Goal: Task Accomplishment & Management: Manage account settings

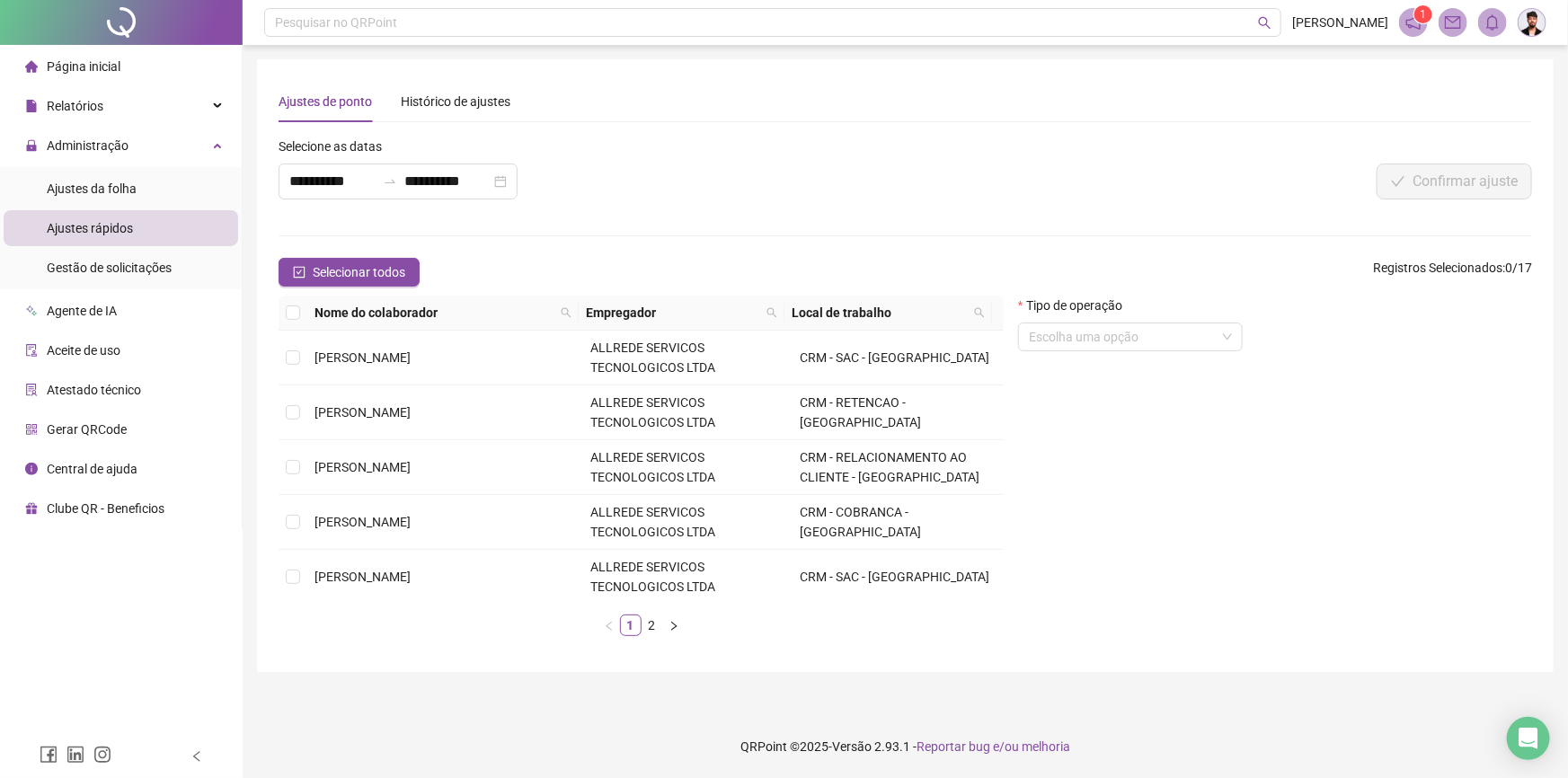
click at [127, 191] on span "Ajustes da folha" at bounding box center [91, 188] width 89 height 14
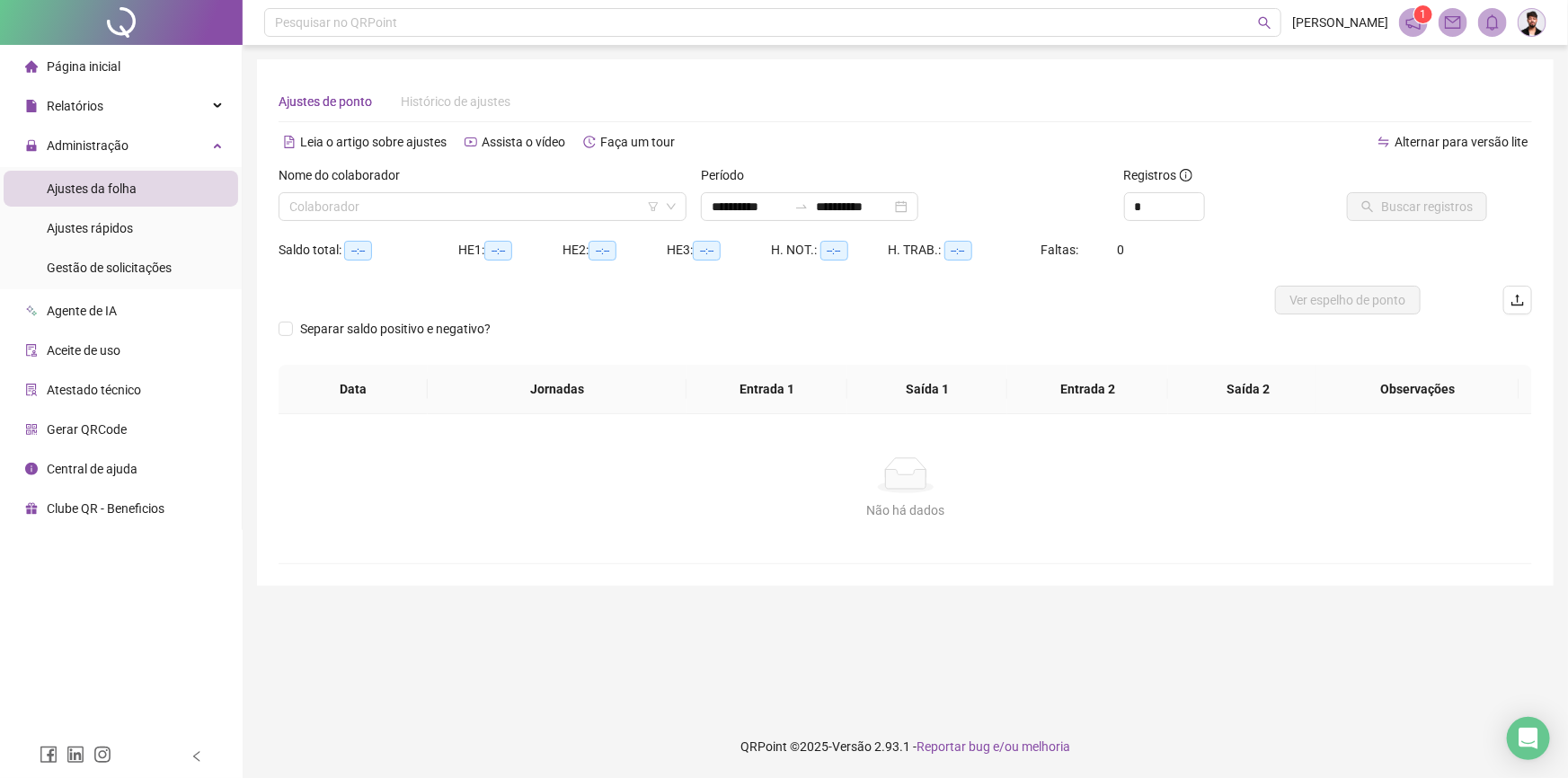
type input "**********"
click at [381, 220] on div "Colaborador" at bounding box center [483, 207] width 408 height 29
click at [157, 264] on span "Gestão de solicitações" at bounding box center [110, 267] width 125 height 14
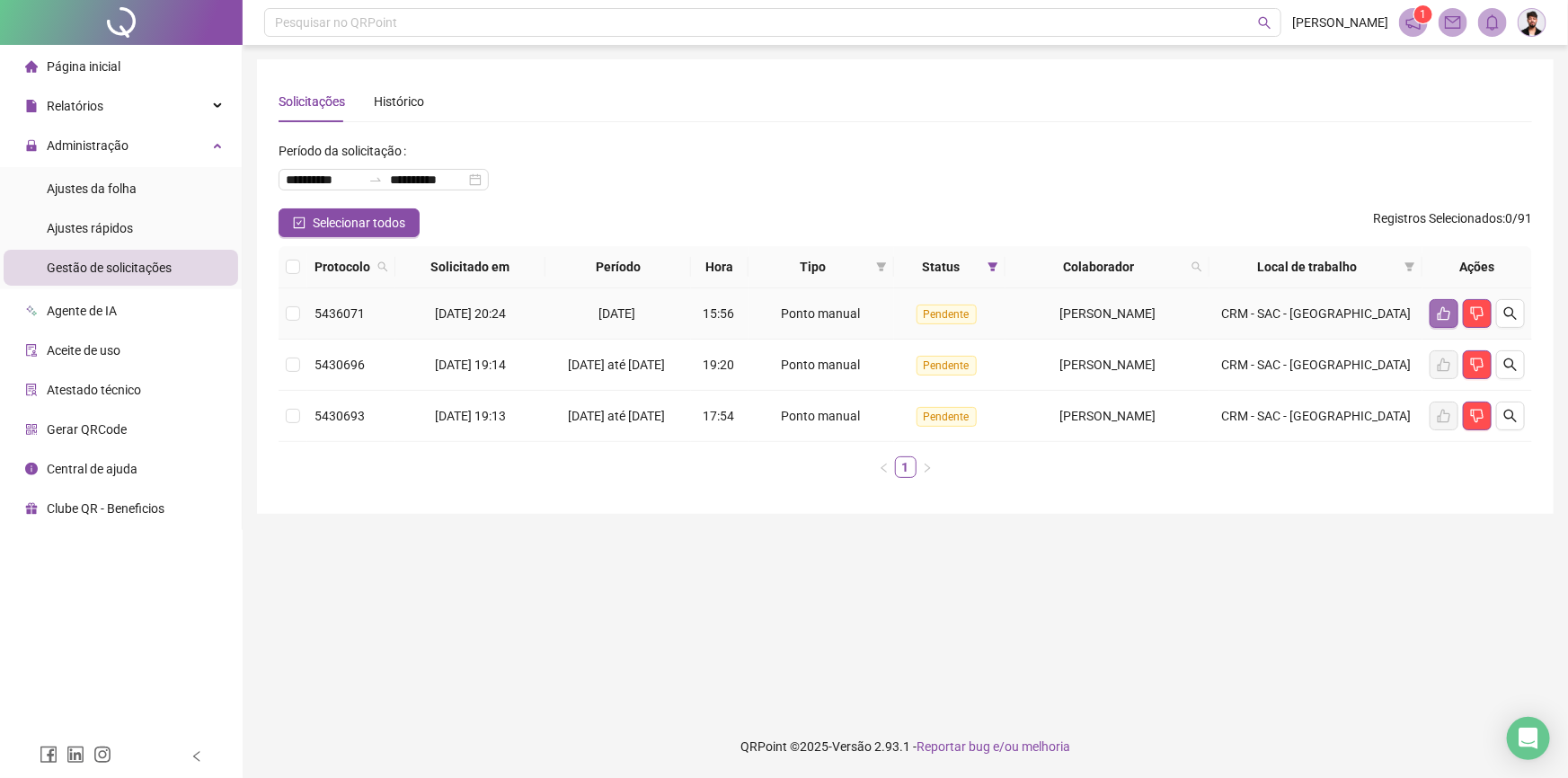
click at [1441, 321] on icon "like" at bounding box center [1444, 314] width 13 height 13
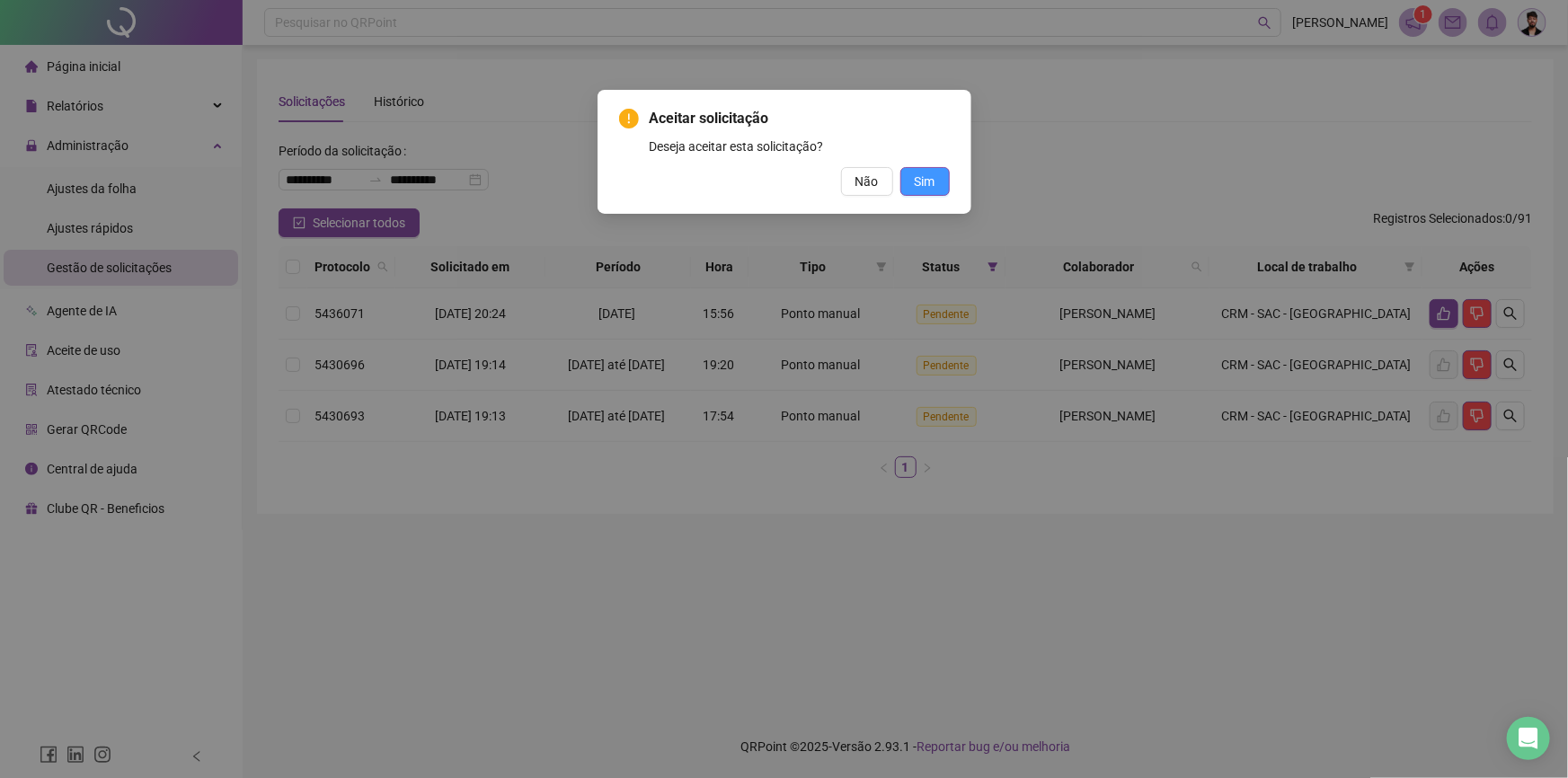
click at [930, 188] on span "Sim" at bounding box center [924, 181] width 20 height 20
